Goal: Task Accomplishment & Management: Use online tool/utility

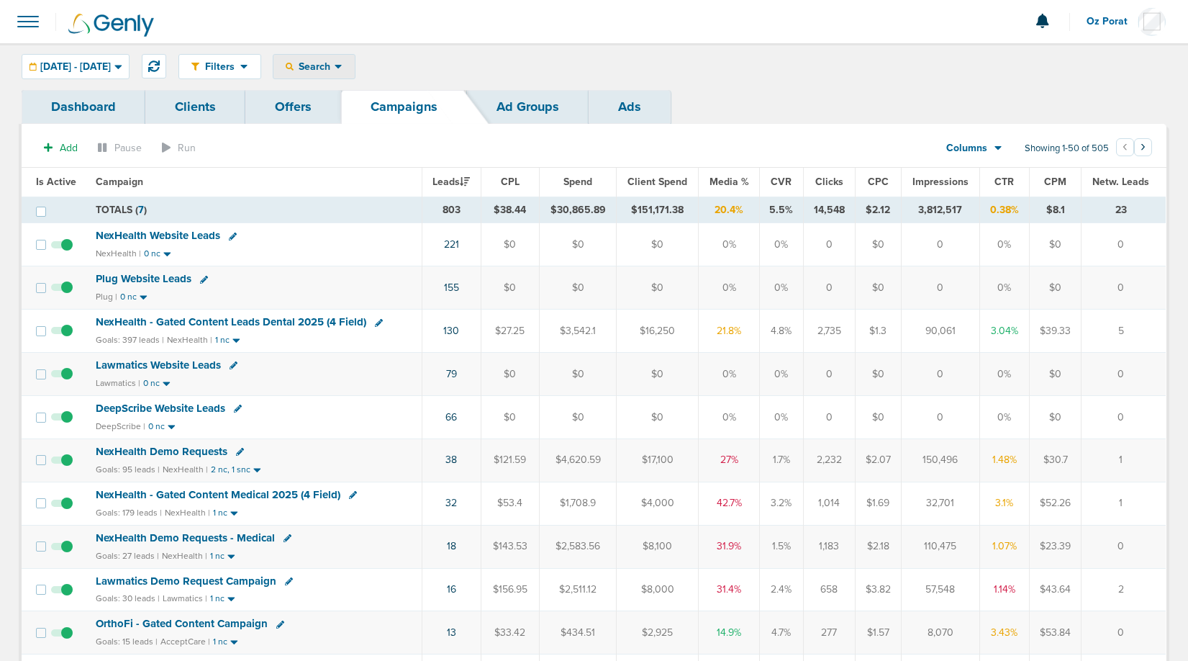
click at [335, 61] on span "Search" at bounding box center [314, 66] width 41 height 12
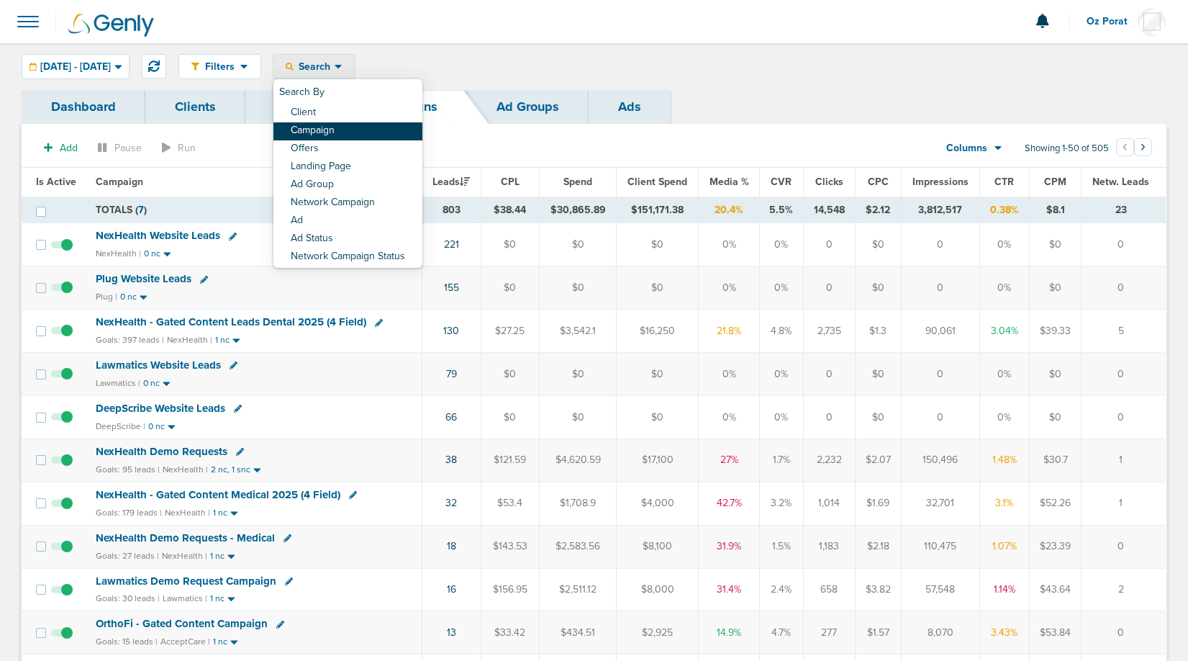
click at [376, 125] on link "Campaign" at bounding box center [347, 131] width 149 height 18
select select "cmpName"
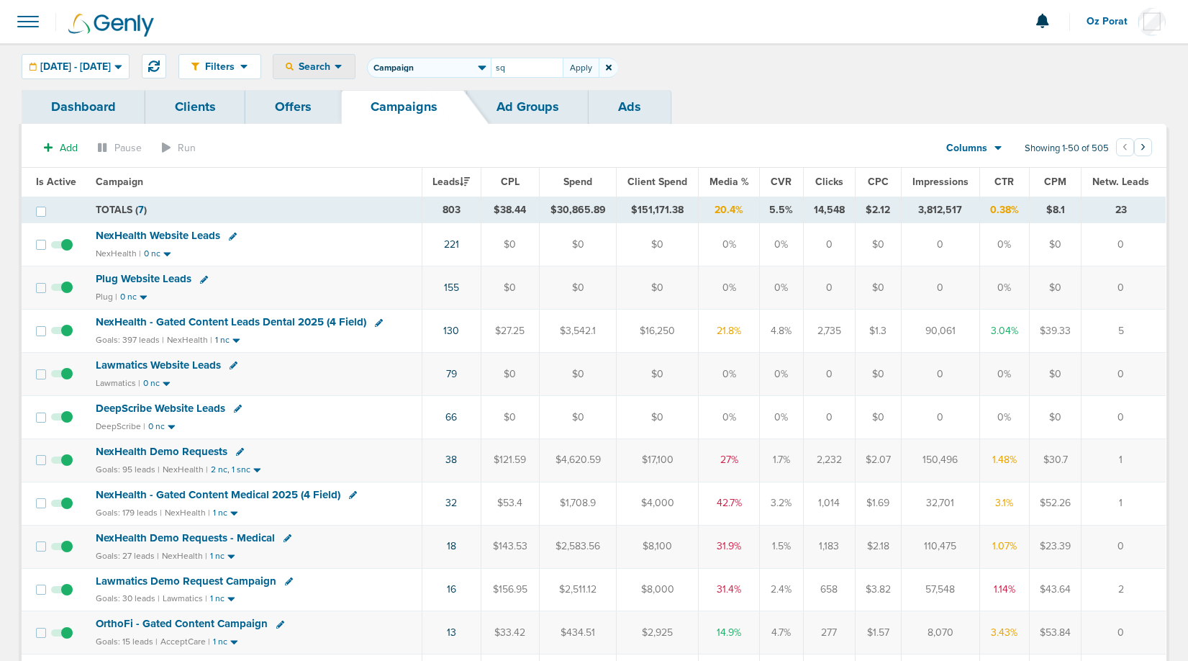
type input "sql"
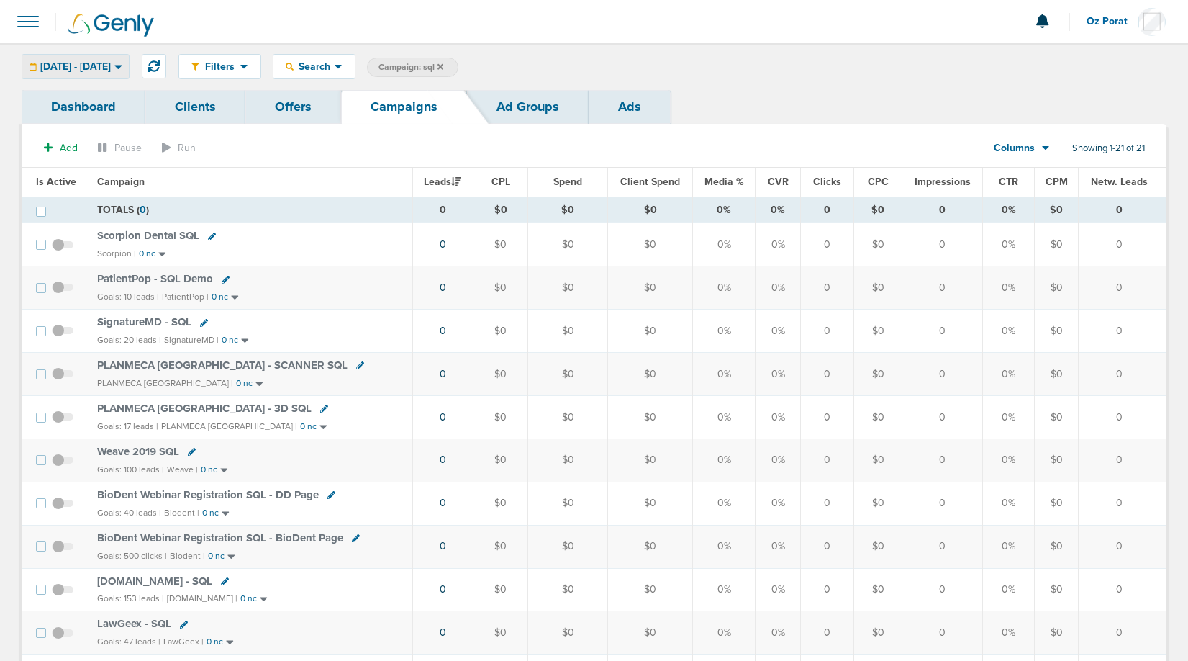
click at [111, 62] on span "[DATE] - [DATE]" at bounding box center [75, 67] width 71 height 10
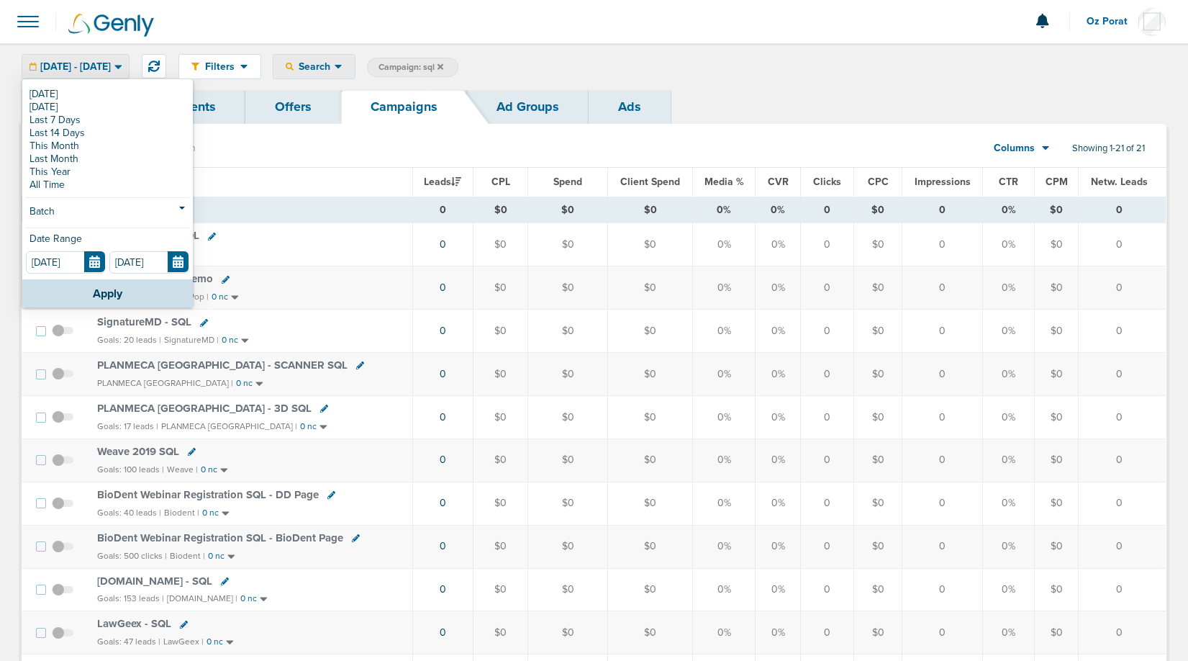
click at [355, 59] on div "Search" at bounding box center [313, 67] width 81 height 24
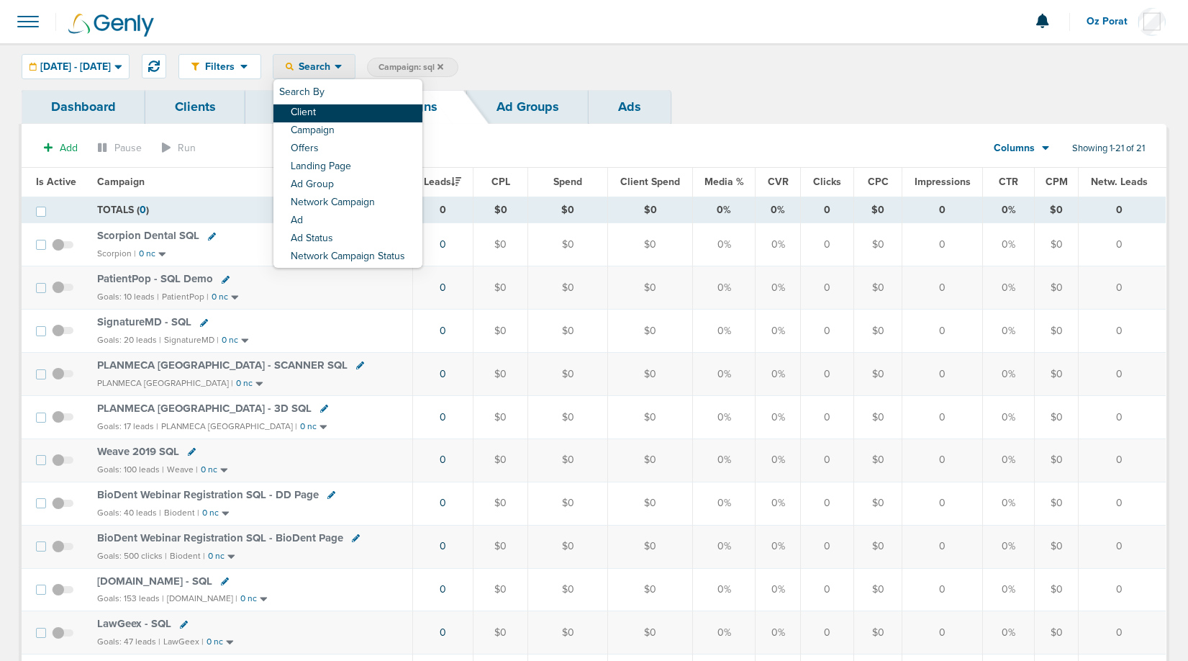
click at [370, 109] on link "Client" at bounding box center [347, 113] width 149 height 18
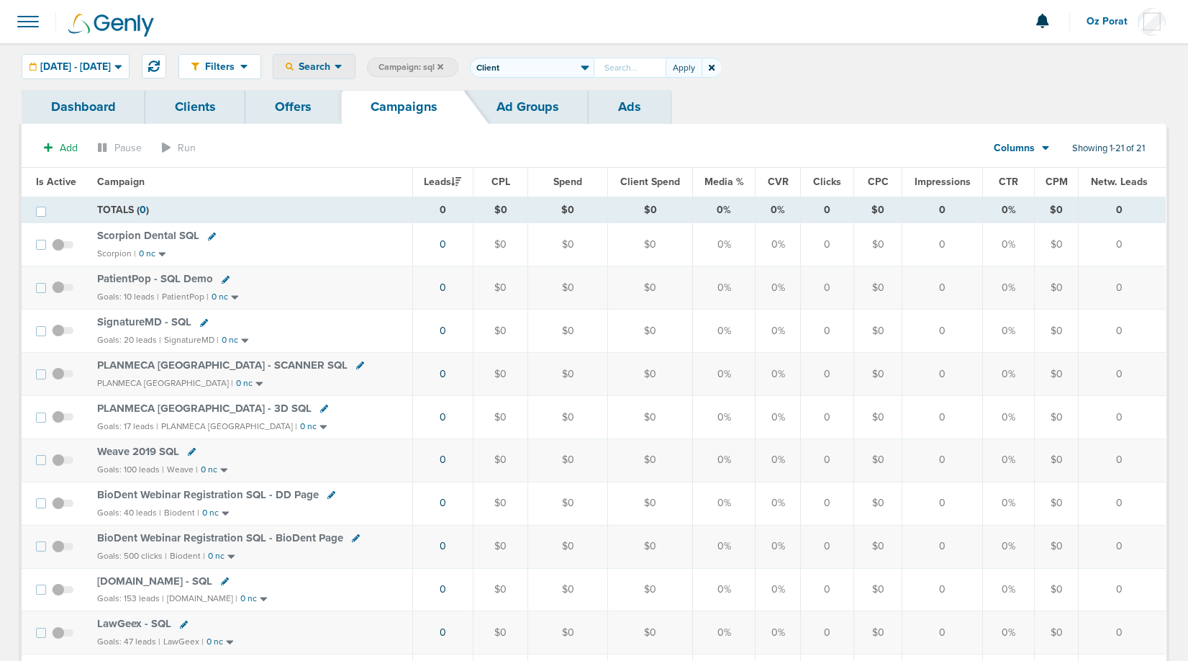
type input "a"
type input "patientpop"
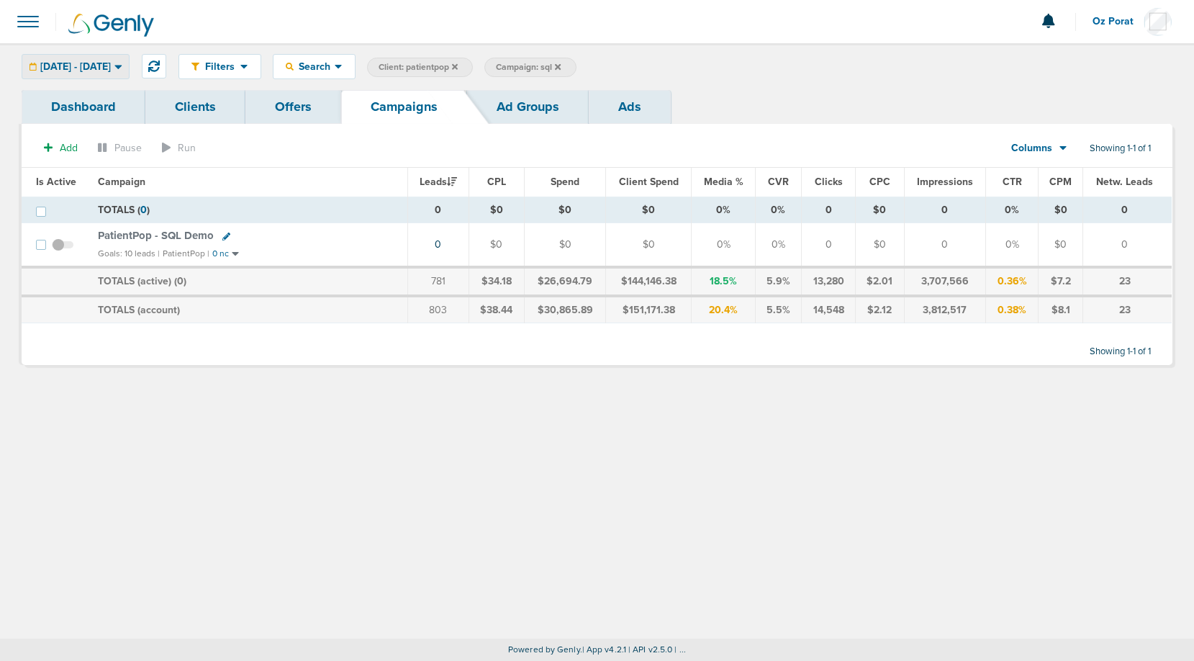
click at [81, 63] on span "[DATE] - [DATE]" at bounding box center [75, 67] width 71 height 10
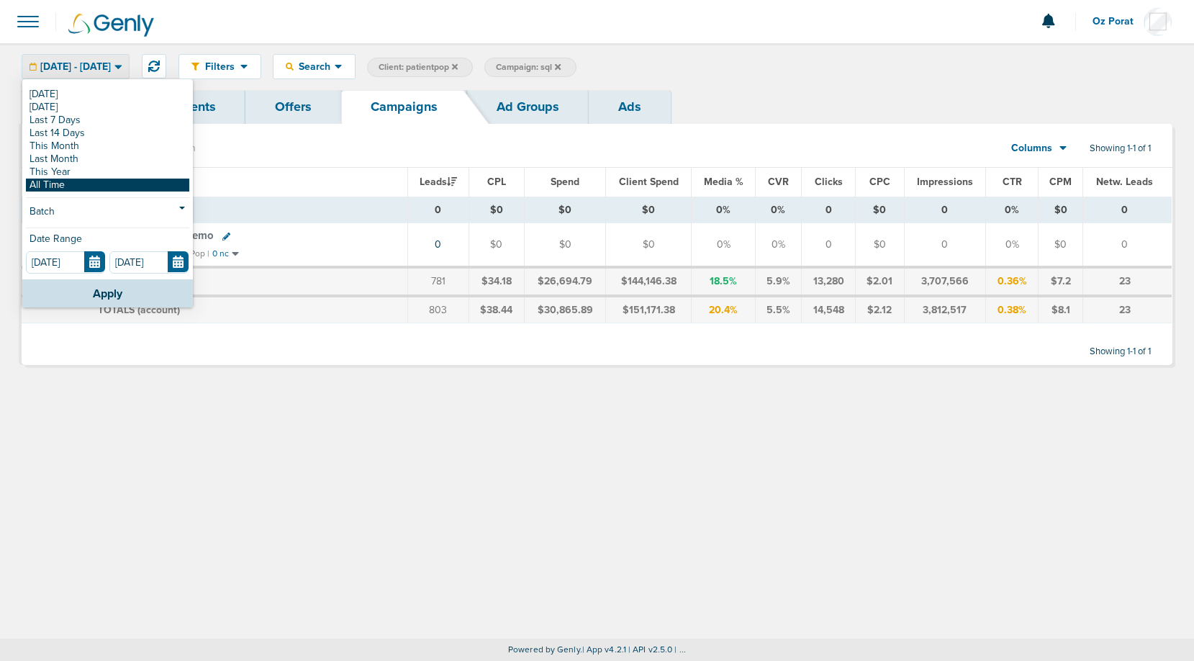
click at [65, 183] on link "All Time" at bounding box center [107, 184] width 163 height 13
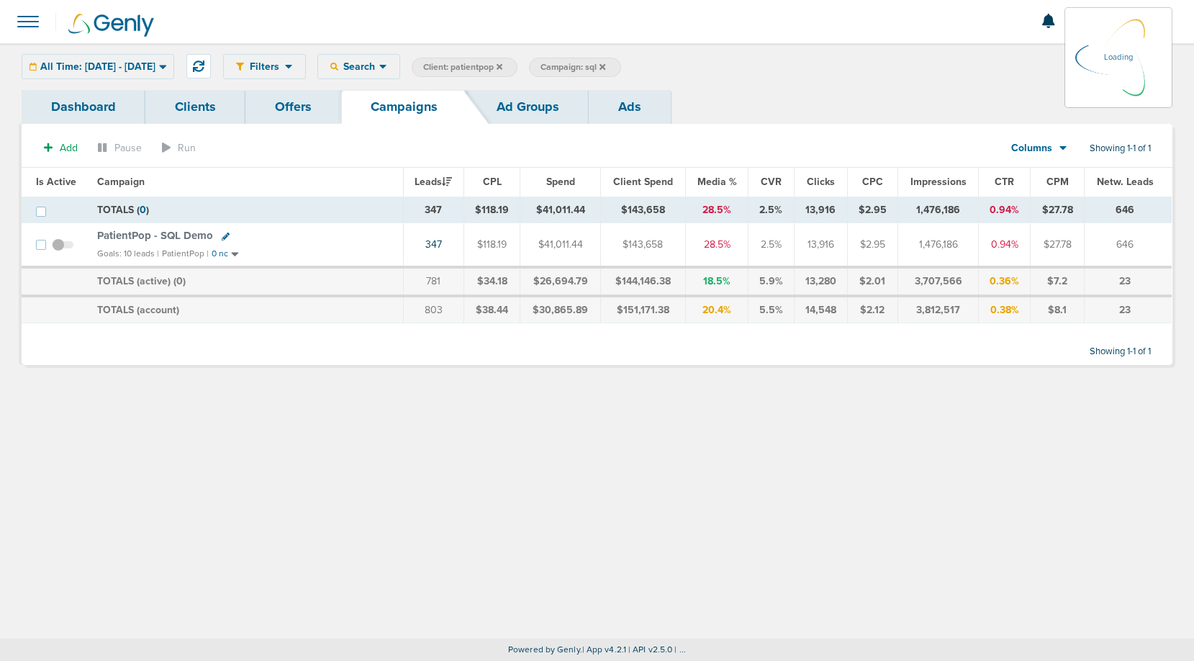
click at [1059, 146] on icon at bounding box center [1063, 148] width 8 height 12
click at [1048, 186] on span "CPM" at bounding box center [1057, 182] width 22 height 12
click at [1042, 146] on div "Columns Media Stats Sales Performance Custom" at bounding box center [1039, 148] width 101 height 27
click at [1062, 147] on icon at bounding box center [1062, 149] width 7 height 4
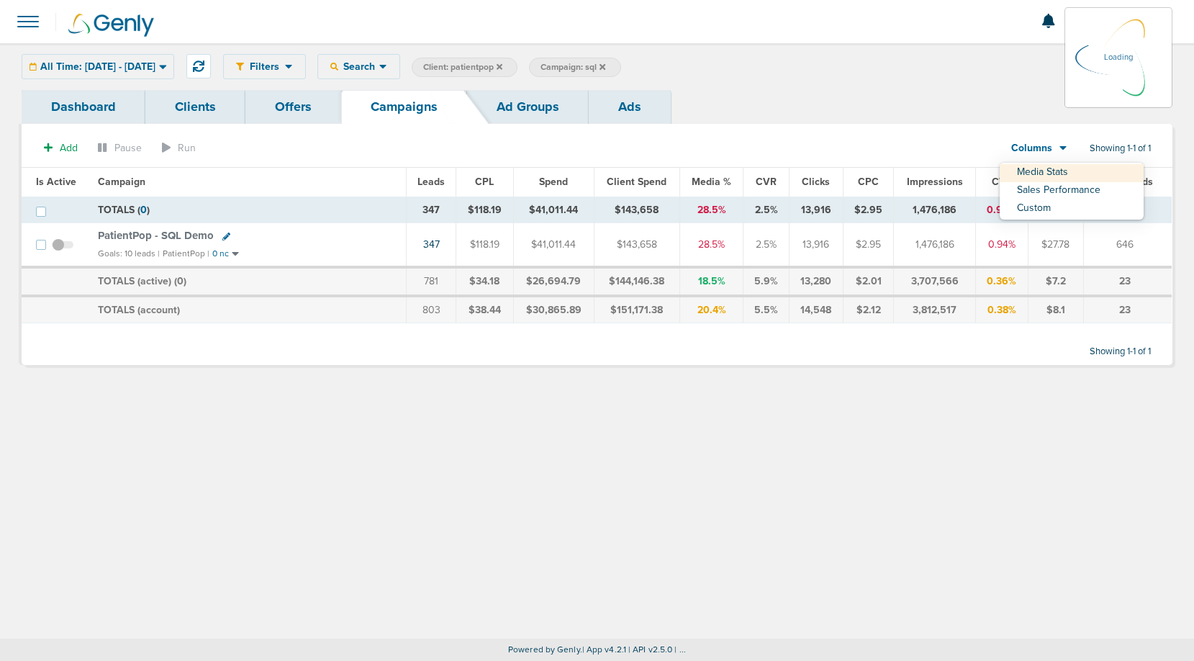
click at [1055, 188] on th "CPM" at bounding box center [1055, 182] width 55 height 29
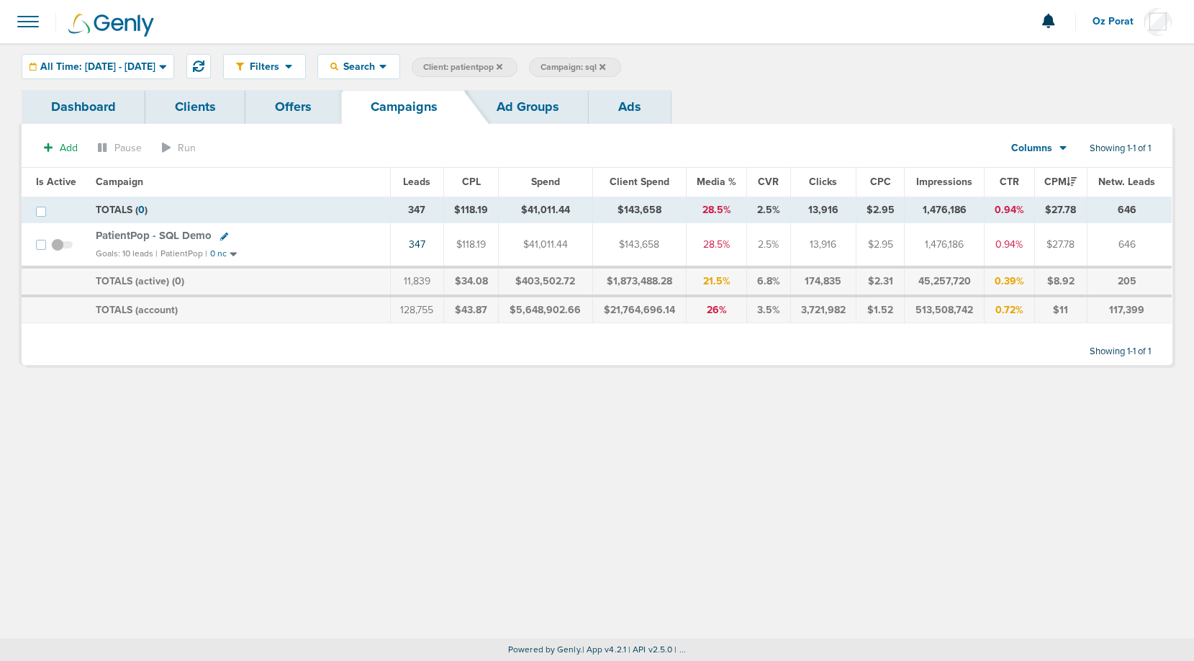
click at [1049, 149] on span "Columns" at bounding box center [1031, 148] width 41 height 14
click at [1049, 191] on link "Sales Performance" at bounding box center [1072, 191] width 144 height 18
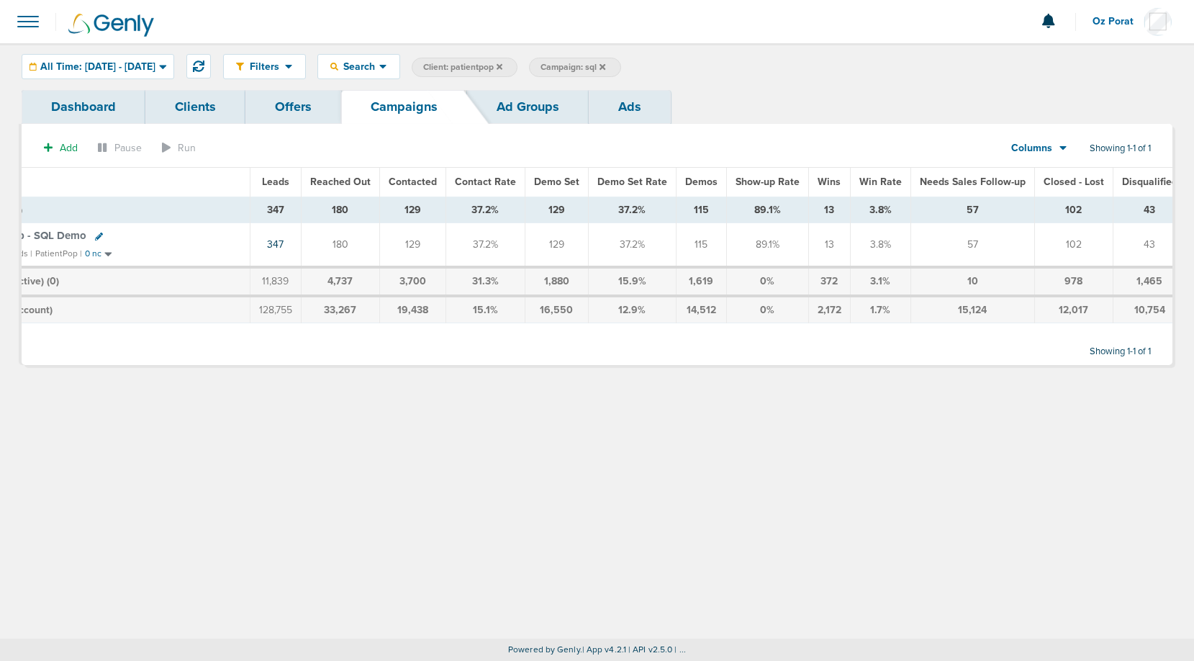
scroll to position [0, 127]
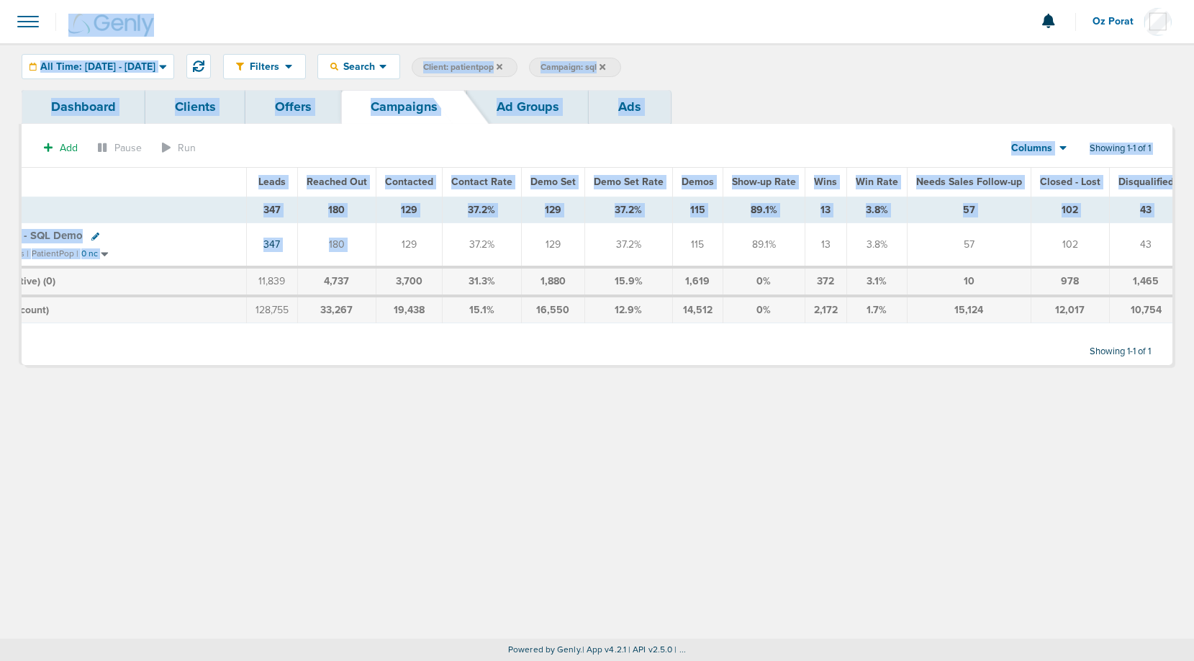
drag, startPoint x: 394, startPoint y: 238, endPoint x: 489, endPoint y: -60, distance: 312.9
click at [489, 0] on html "Notifications You have no unread notifications Oz Porat Profile Sign Out Campai…" at bounding box center [597, 330] width 1194 height 661
click at [1111, 20] on span "Oz Porat" at bounding box center [1117, 22] width 51 height 10
click at [1083, 59] on link "Sign Out" at bounding box center [1100, 62] width 144 height 18
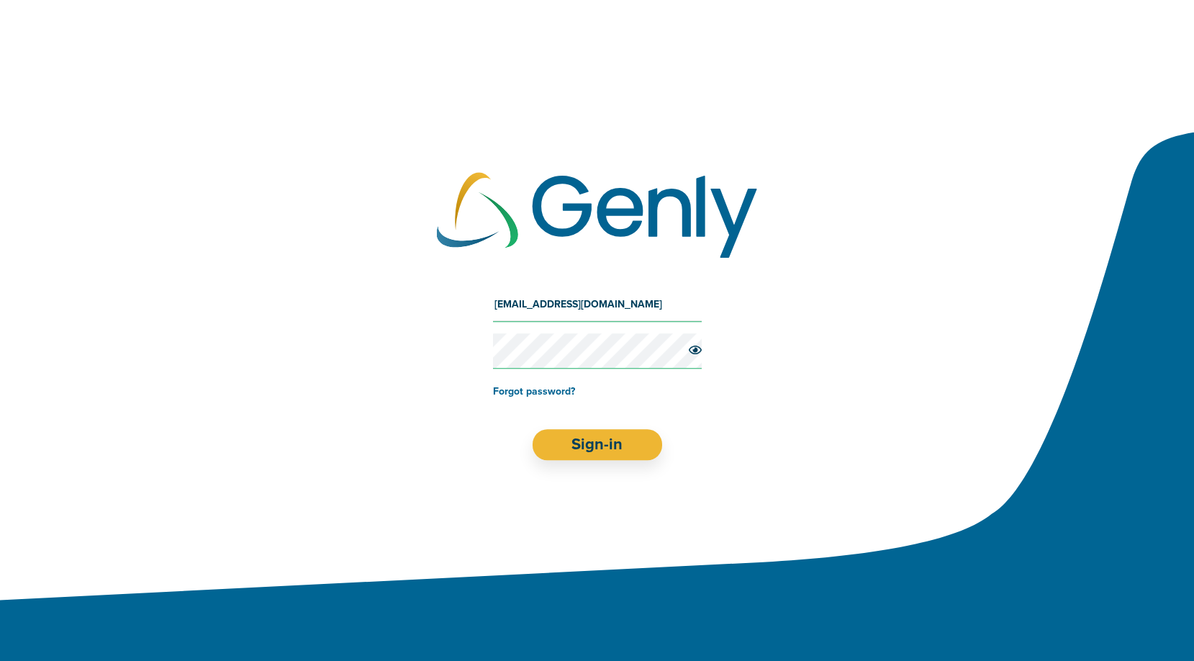
click at [569, 307] on input "[EMAIL_ADDRESS][DOMAIN_NAME]" at bounding box center [597, 304] width 209 height 35
type input "[EMAIL_ADDRESS][DOMAIN_NAME]"
click at [592, 436] on button "Sign-in" at bounding box center [597, 444] width 130 height 31
